Goal: Task Accomplishment & Management: Use online tool/utility

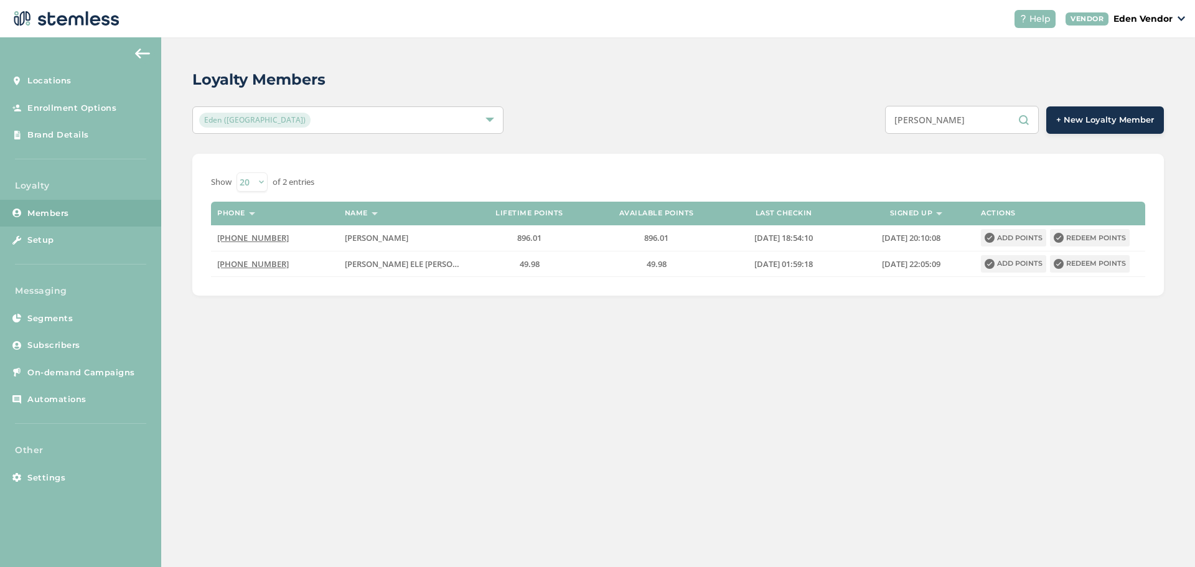
click at [995, 131] on input "[PERSON_NAME]" at bounding box center [962, 120] width 154 height 28
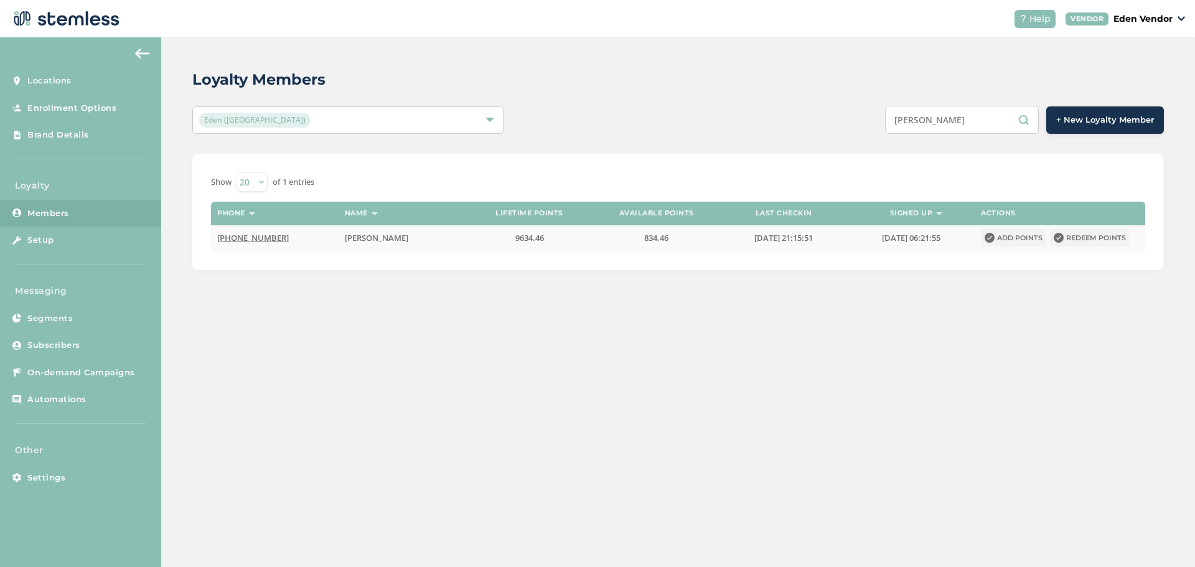
type input "[PERSON_NAME]"
click at [1079, 229] on button "Redeem points" at bounding box center [1090, 237] width 80 height 17
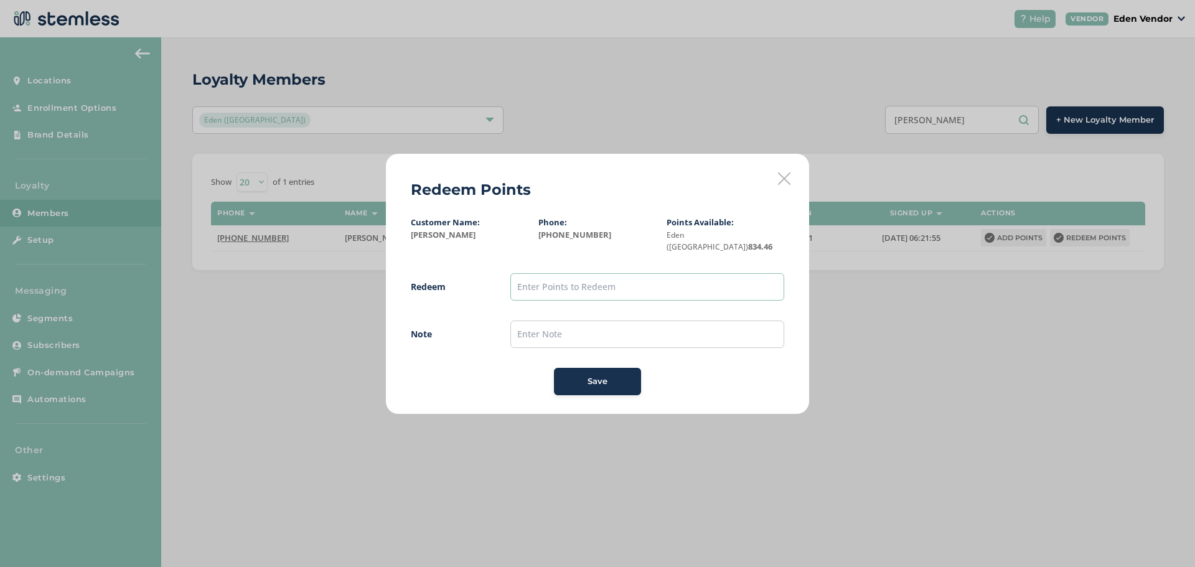
click at [606, 288] on input "text" at bounding box center [647, 286] width 274 height 27
type input "800"
click at [558, 333] on input "text" at bounding box center [647, 333] width 274 height 27
type input "[DATE]"
click at [587, 375] on span "Save" at bounding box center [597, 381] width 20 height 12
